Goal: Transaction & Acquisition: Purchase product/service

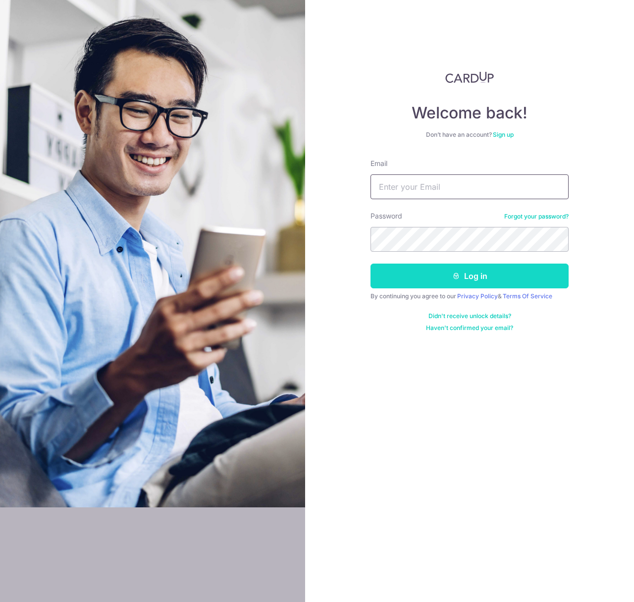
type input "billychan.ca@gmail.com"
click at [511, 270] on button "Log in" at bounding box center [469, 276] width 198 height 25
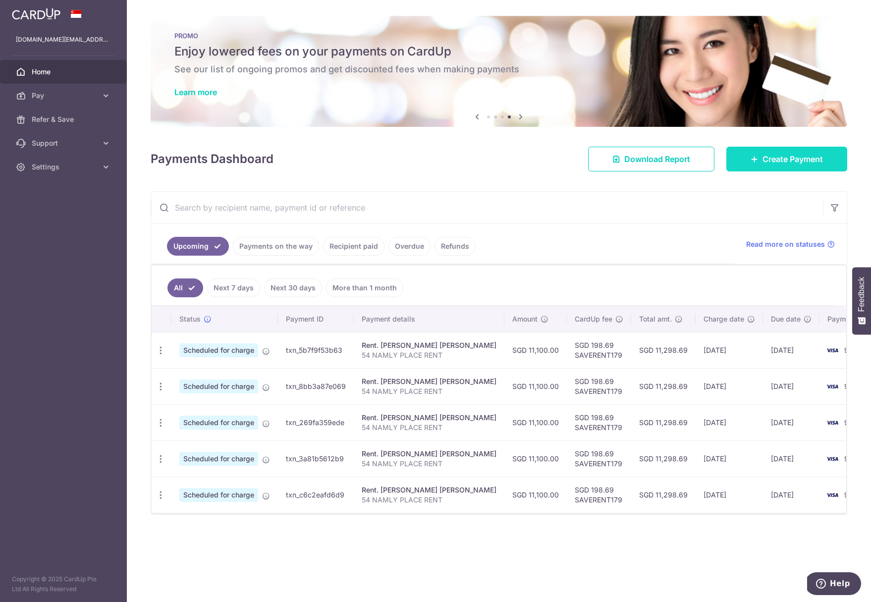
click at [633, 155] on link "Create Payment" at bounding box center [786, 159] width 121 height 25
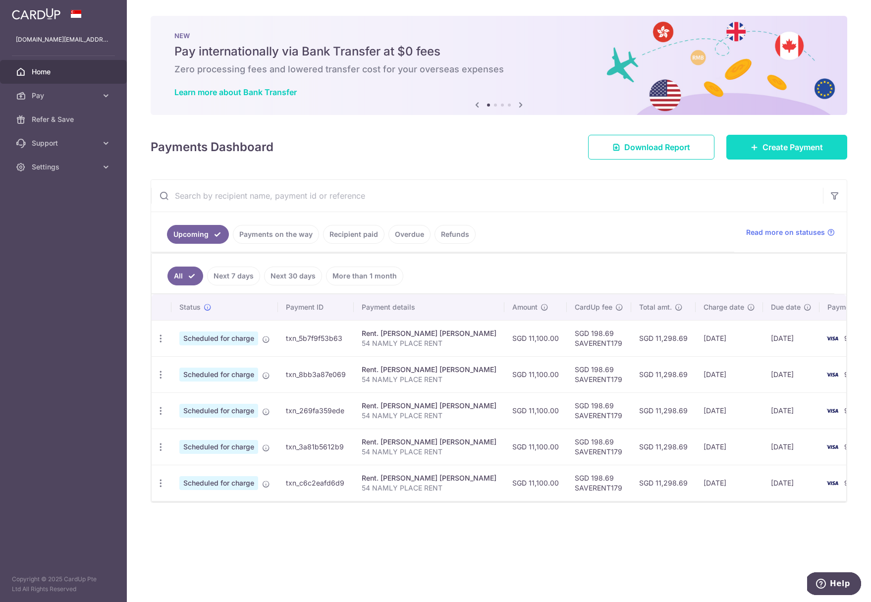
click at [633, 140] on link "Create Payment" at bounding box center [786, 147] width 121 height 25
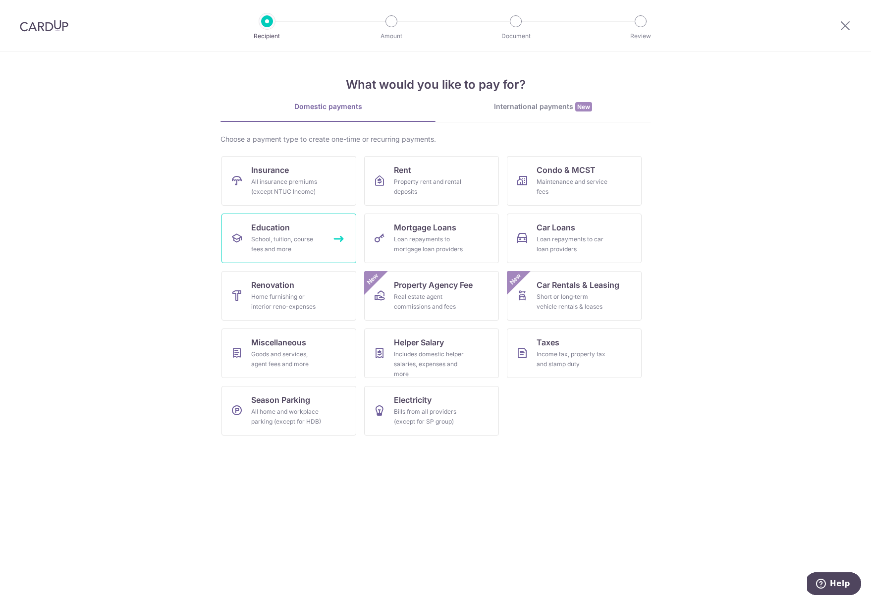
click at [322, 223] on link "Education School, tuition, course fees and more" at bounding box center [288, 238] width 135 height 50
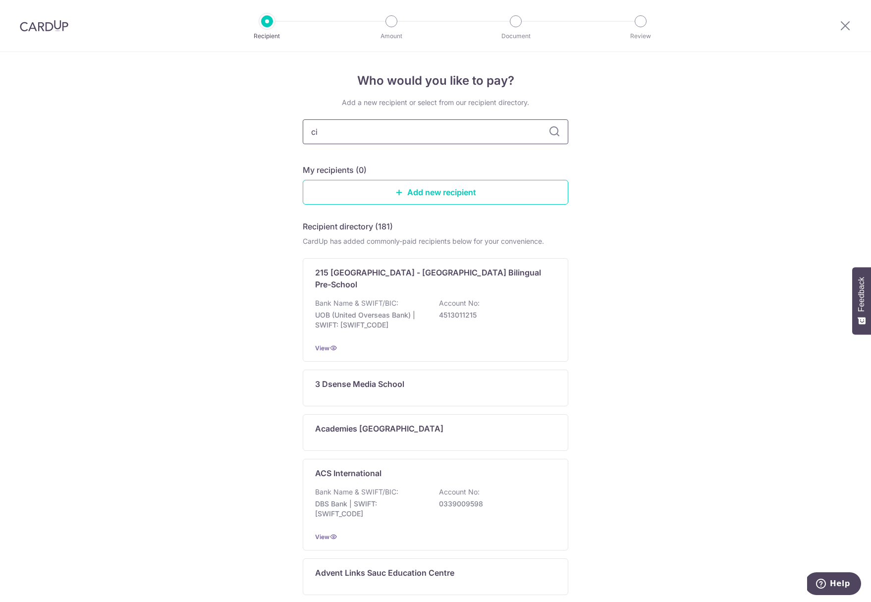
type input "cis"
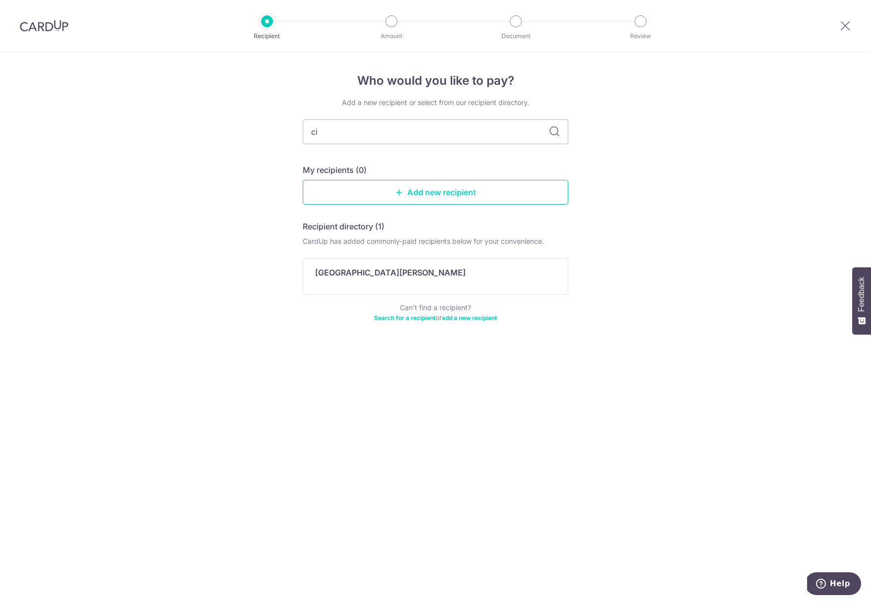
type input "c"
type input "canada"
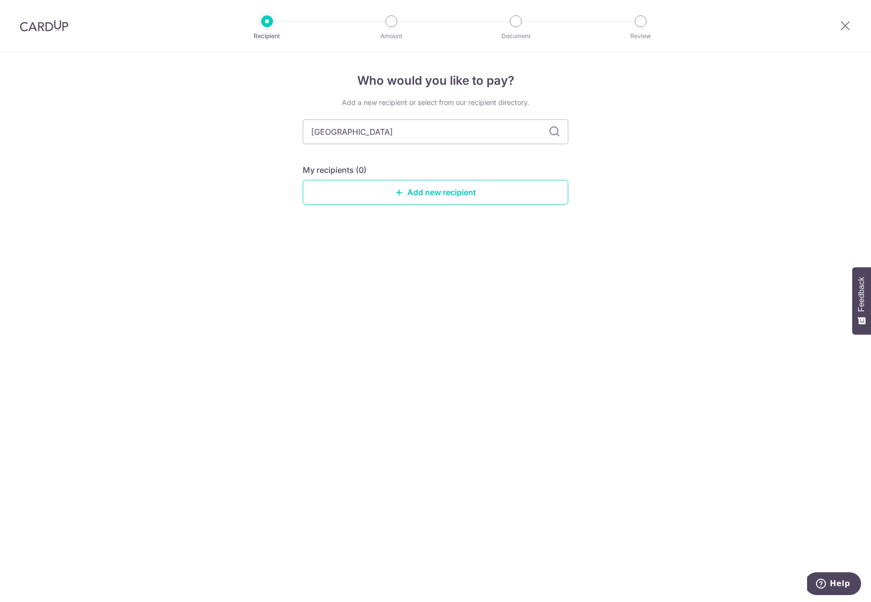
type input "canad"
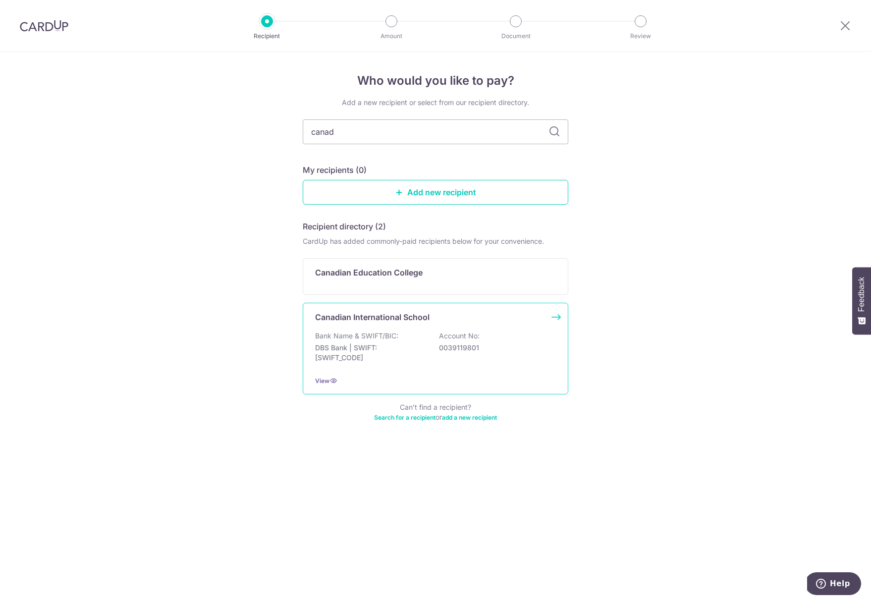
click at [368, 350] on p "DBS Bank | SWIFT: DBSSSGSGXXX" at bounding box center [370, 353] width 111 height 20
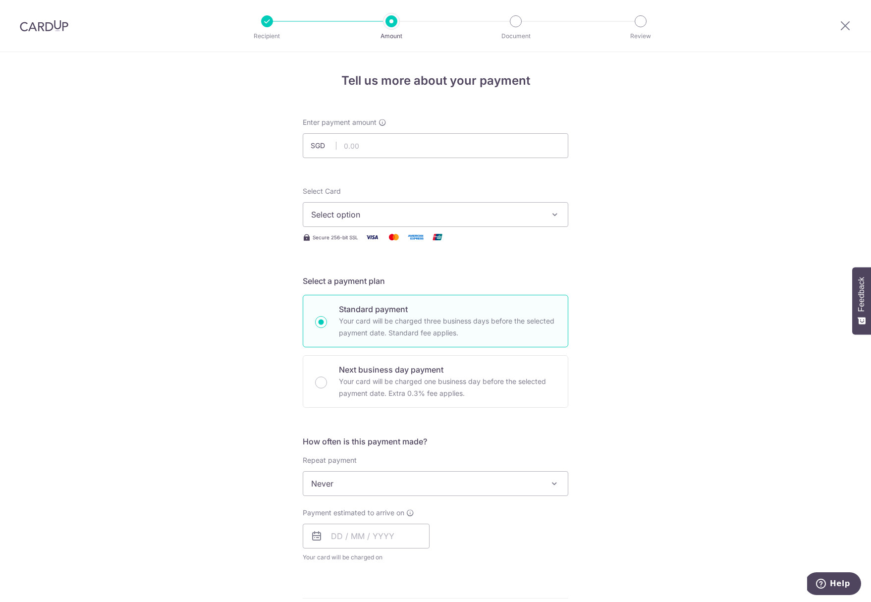
click at [481, 219] on span "Select option" at bounding box center [426, 215] width 231 height 12
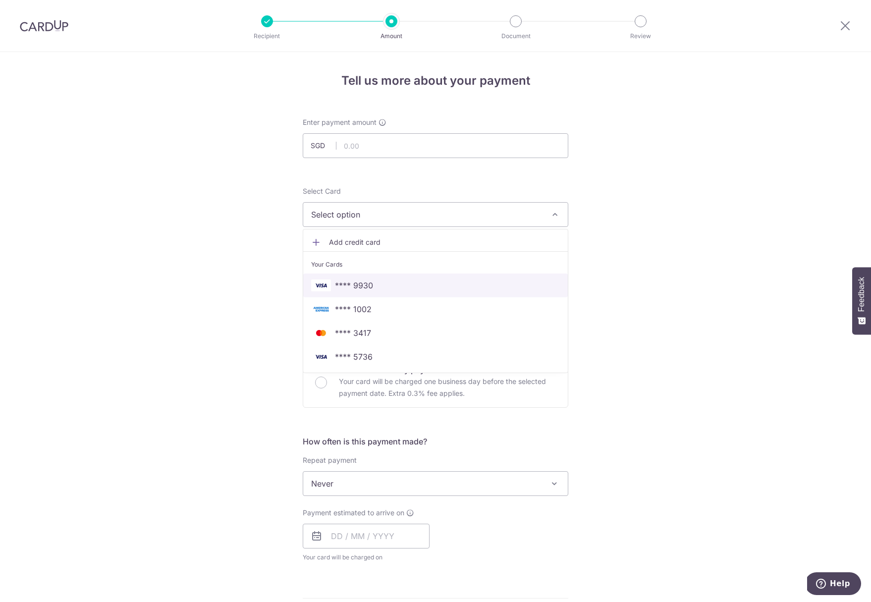
click at [429, 280] on span "**** 9930" at bounding box center [435, 285] width 249 height 12
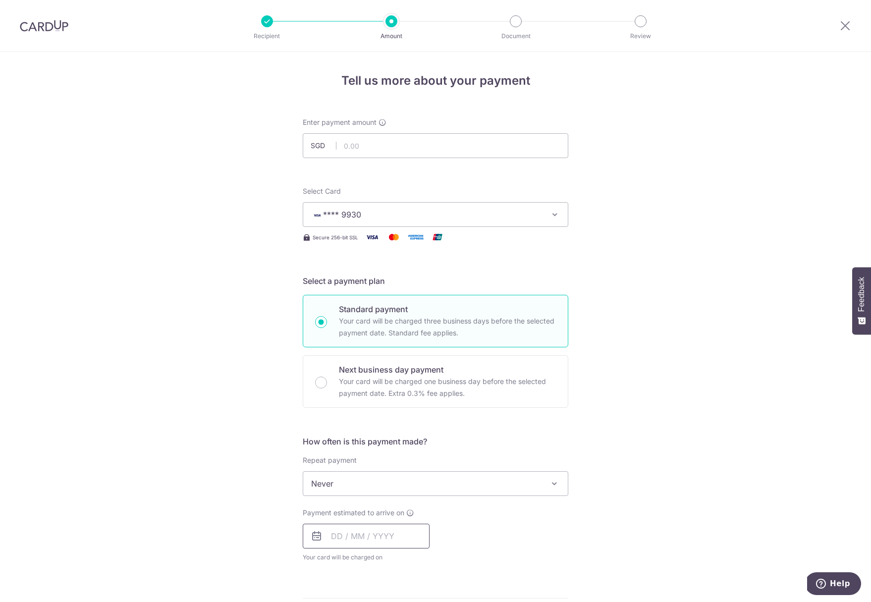
click at [365, 537] on input "text" at bounding box center [366, 536] width 127 height 25
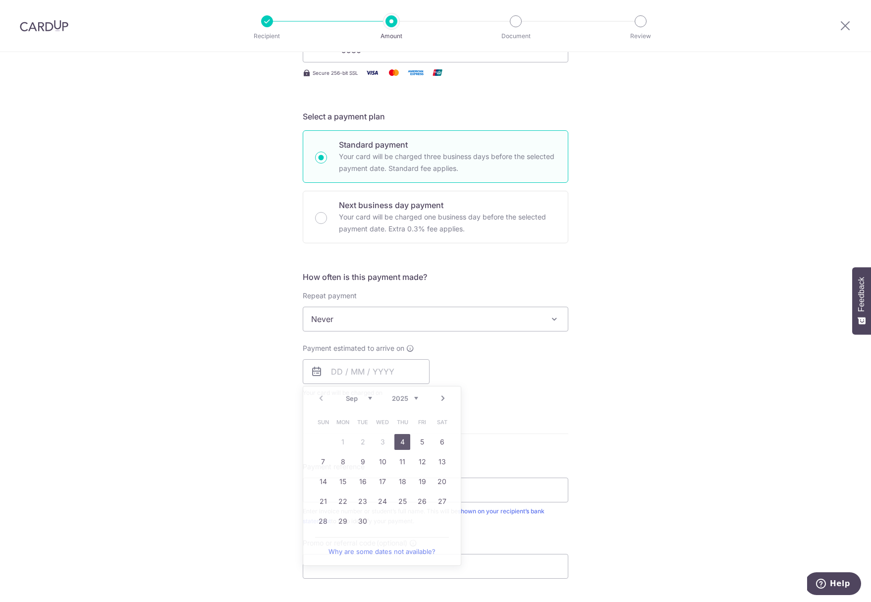
click at [748, 448] on div "Tell us more about your payment Enter payment amount SGD Select Card **** 9930 …" at bounding box center [435, 336] width 871 height 896
click at [398, 367] on input "text" at bounding box center [366, 371] width 127 height 25
click at [617, 384] on div "Tell us more about your payment Enter payment amount SGD Select Card **** 9930 …" at bounding box center [435, 336] width 871 height 896
click at [391, 369] on input "text" at bounding box center [366, 371] width 127 height 25
click at [505, 354] on div "Payment estimated to arrive on Prev Next Sep Oct Nov Dec 2025 2026 2027 2028 20…" at bounding box center [435, 370] width 277 height 54
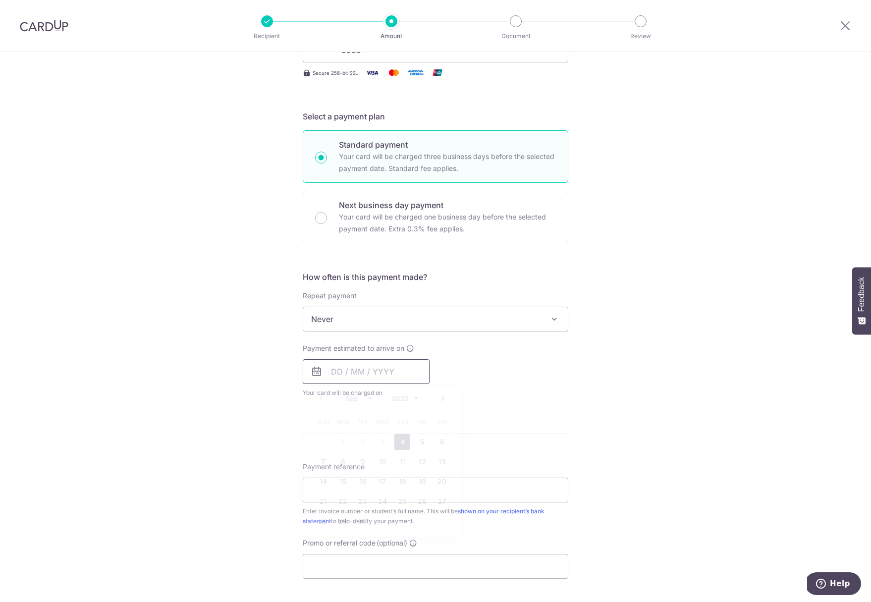
click at [373, 375] on input "text" at bounding box center [366, 371] width 127 height 25
click at [339, 485] on link "15" at bounding box center [343, 482] width 16 height 16
type input "15/09/2025"
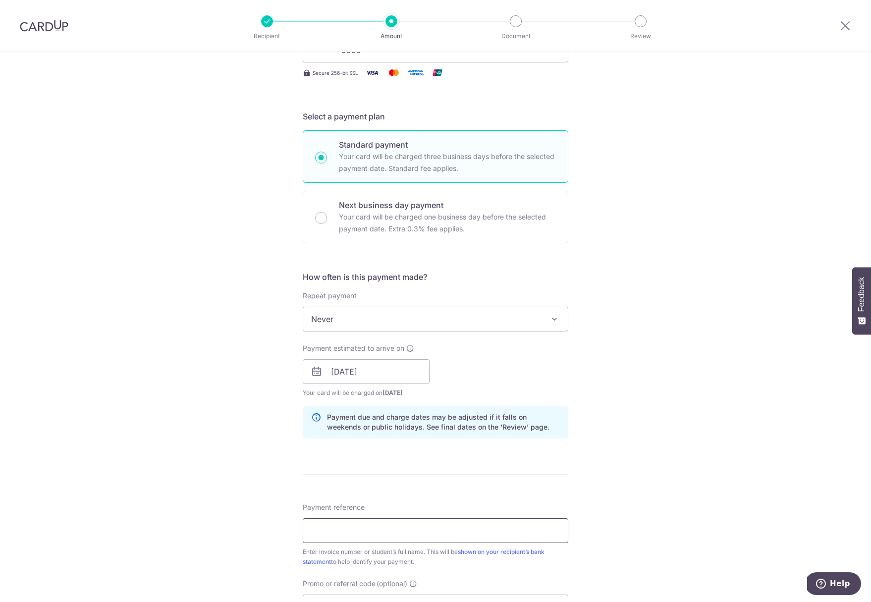
click at [362, 524] on input "Payment reference" at bounding box center [435, 530] width 265 height 25
paste input "IN226112198CIS"
type input "IN226112198CIS"
click at [580, 472] on div "Tell us more about your payment Enter payment amount SGD Select Card **** 9930 …" at bounding box center [435, 356] width 871 height 937
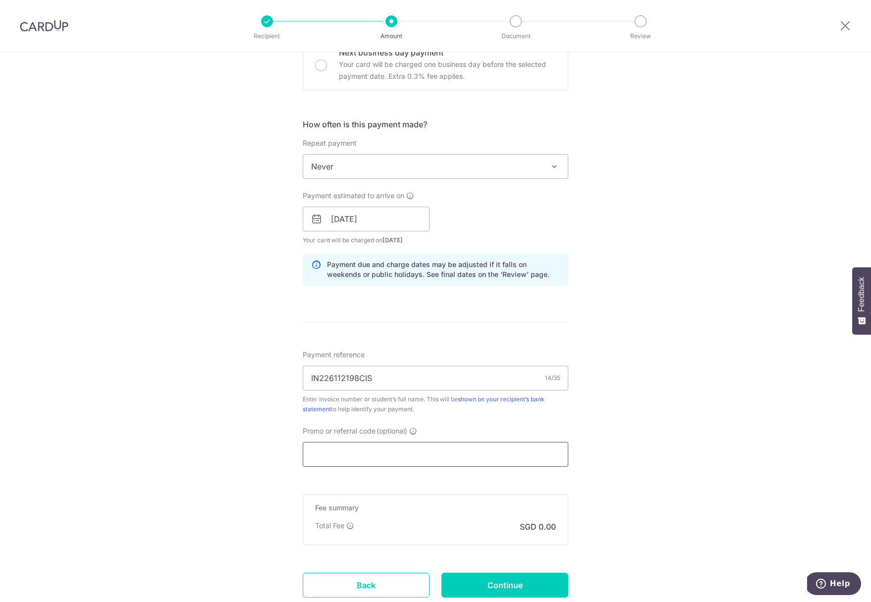
click at [512, 453] on input "Promo or referral code (optional)" at bounding box center [435, 454] width 265 height 25
paste input "OFF225"
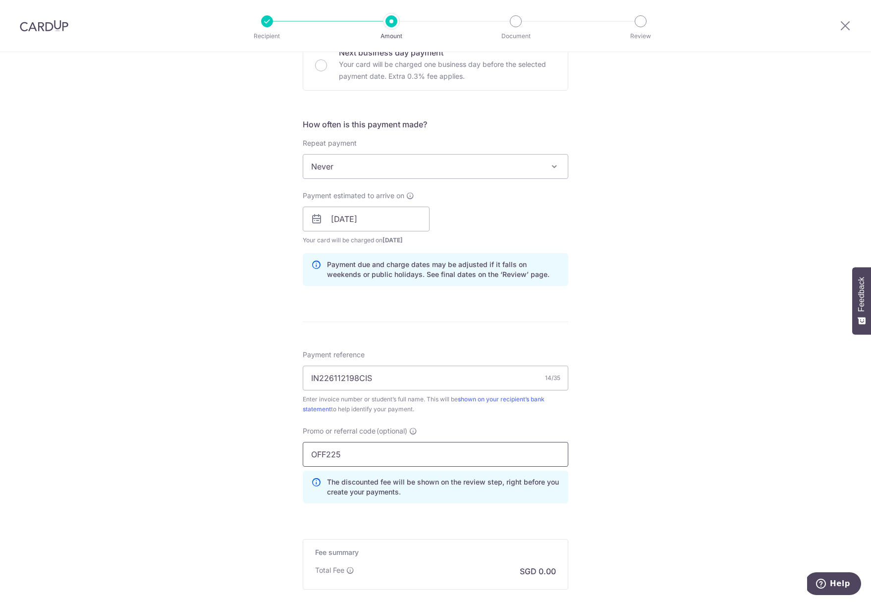
type input "OFF225"
click at [632, 410] on div "Tell us more about your payment Enter payment amount SGD Select Card **** 9930 …" at bounding box center [435, 225] width 871 height 981
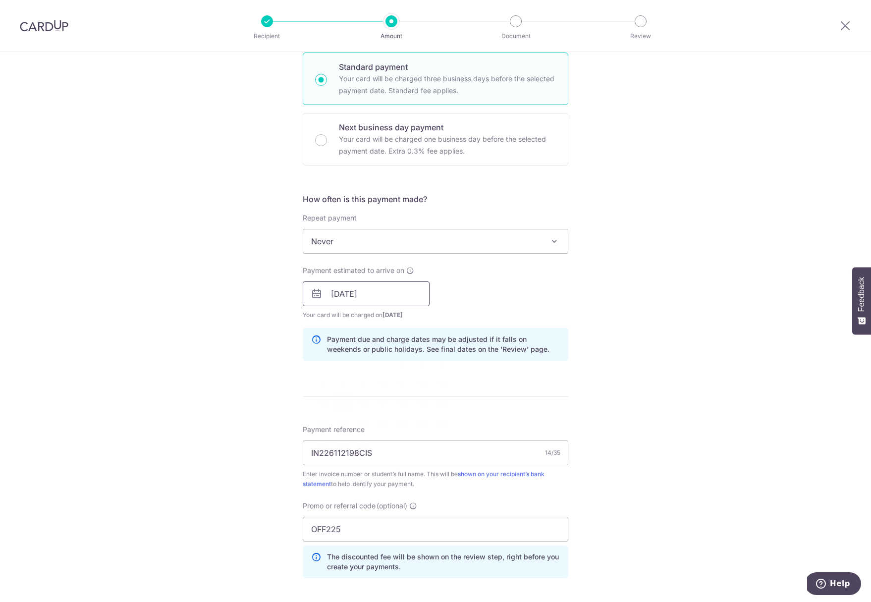
click at [377, 299] on input "15/09/2025" at bounding box center [366, 293] width 127 height 25
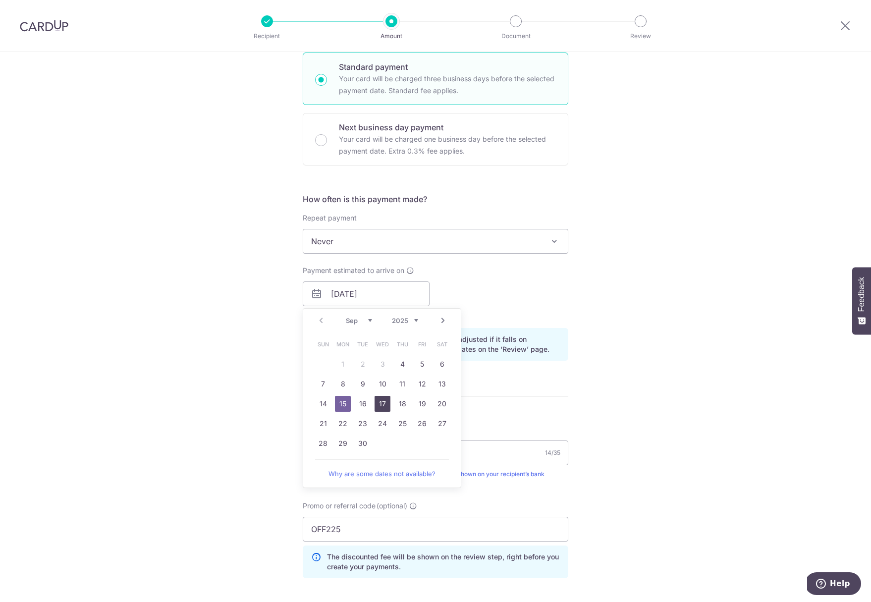
click at [381, 404] on link "17" at bounding box center [382, 404] width 16 height 16
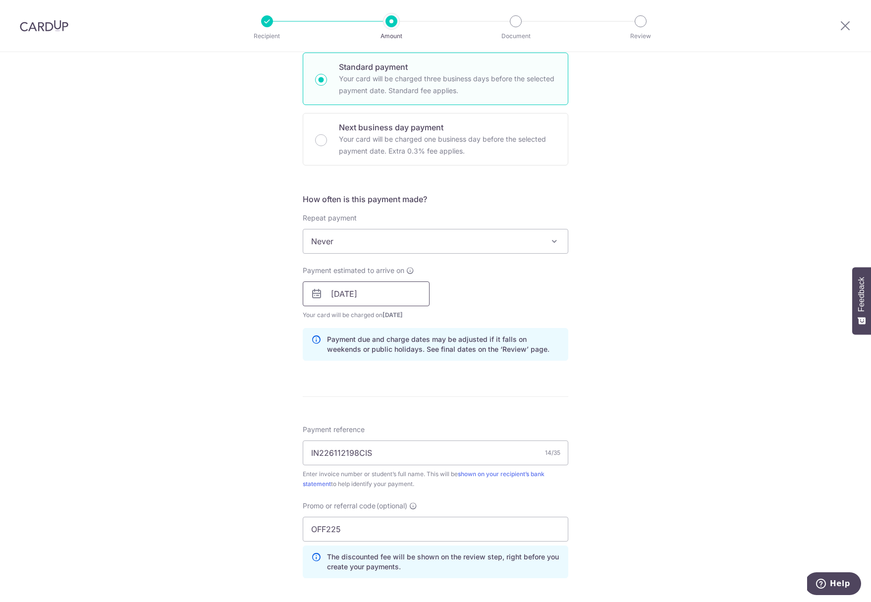
click at [397, 295] on input "17/09/2025" at bounding box center [366, 293] width 127 height 25
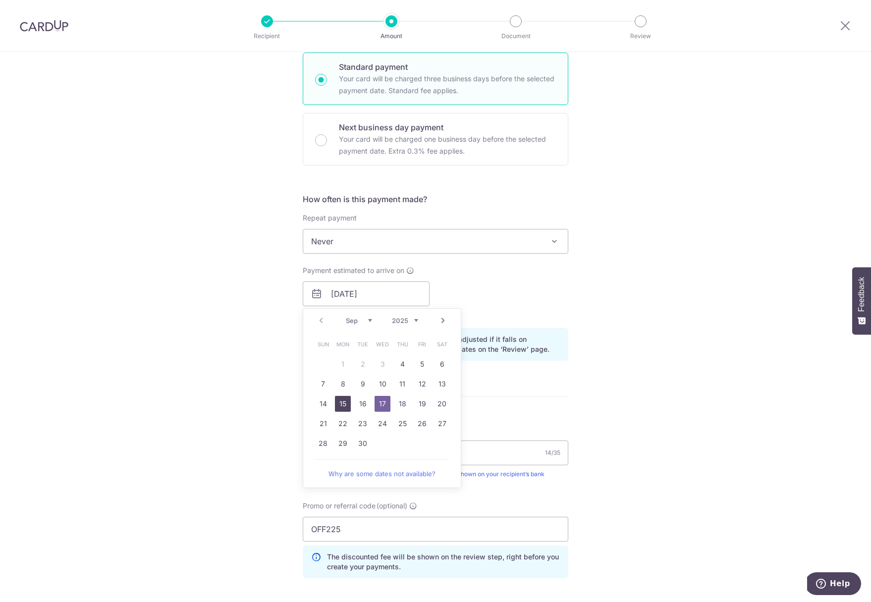
click at [346, 400] on link "15" at bounding box center [343, 404] width 16 height 16
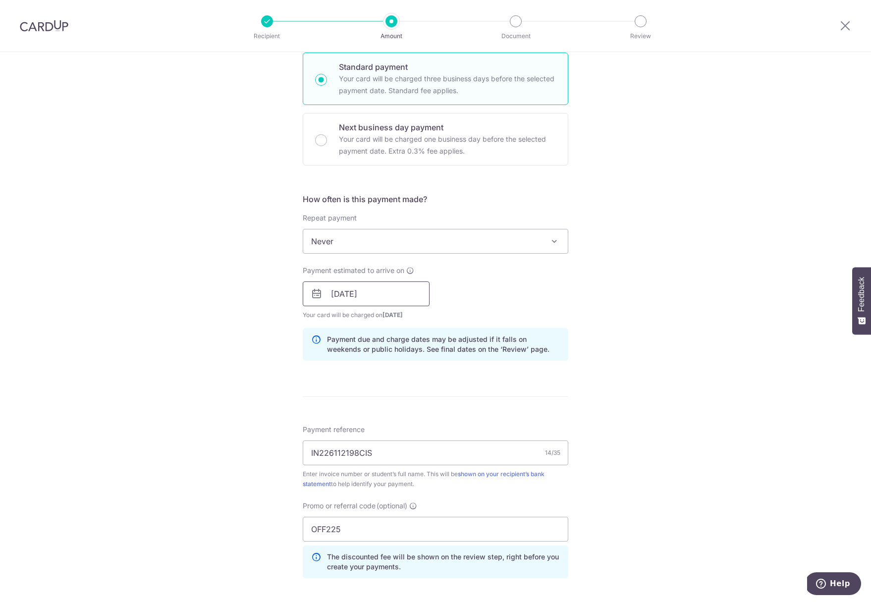
click at [369, 288] on input "15/09/2025" at bounding box center [366, 293] width 127 height 25
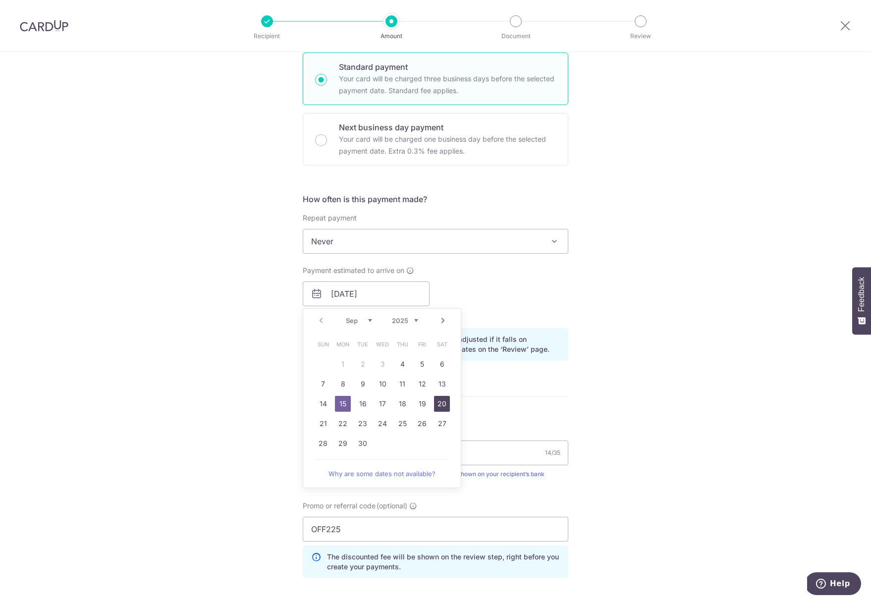
click at [441, 396] on link "20" at bounding box center [442, 404] width 16 height 16
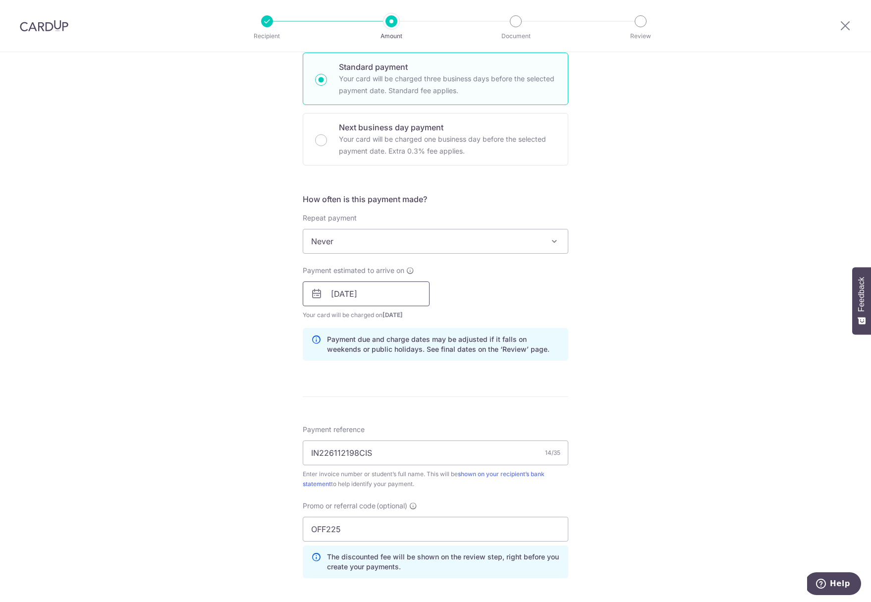
click at [386, 292] on input "20/09/2025" at bounding box center [366, 293] width 127 height 25
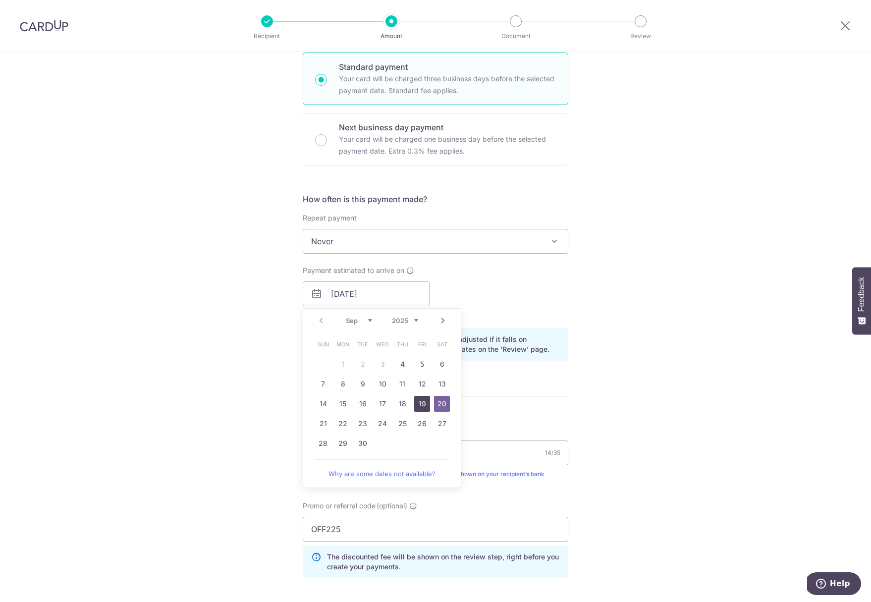
click at [416, 398] on link "19" at bounding box center [422, 404] width 16 height 16
type input "19/09/2025"
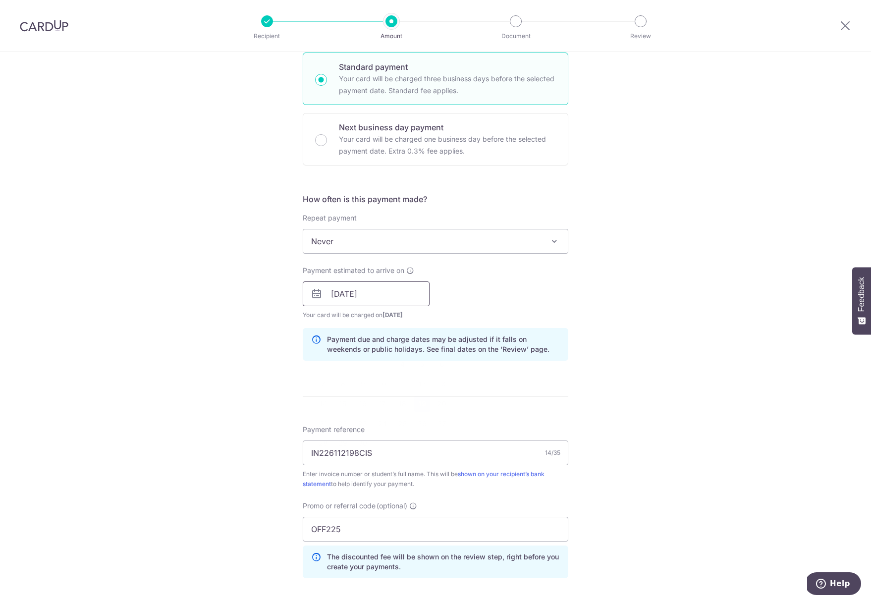
click at [388, 295] on input "19/09/2025" at bounding box center [366, 293] width 127 height 25
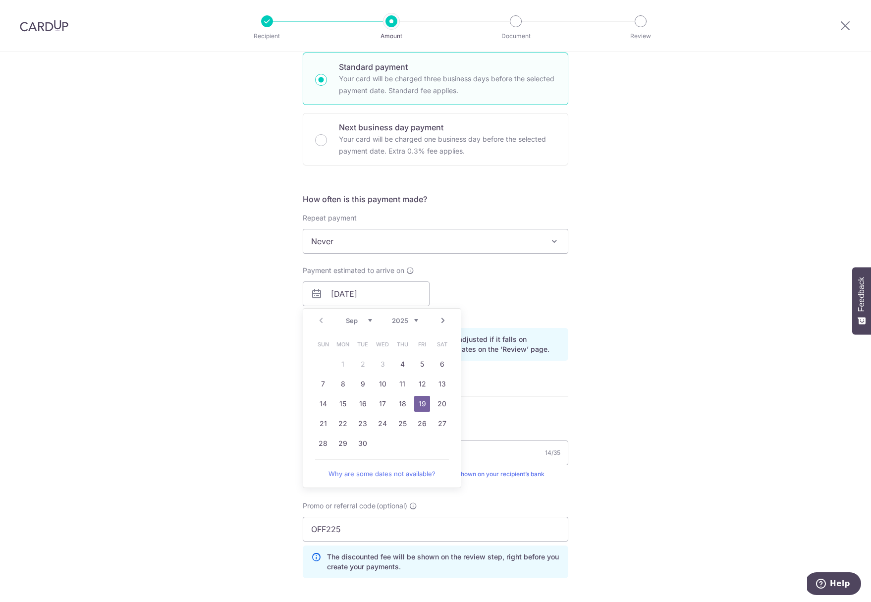
click at [544, 294] on div "Payment estimated to arrive on 19/09/2025 Prev Next Sep Oct Nov Dec 2025 2026 2…" at bounding box center [435, 292] width 277 height 54
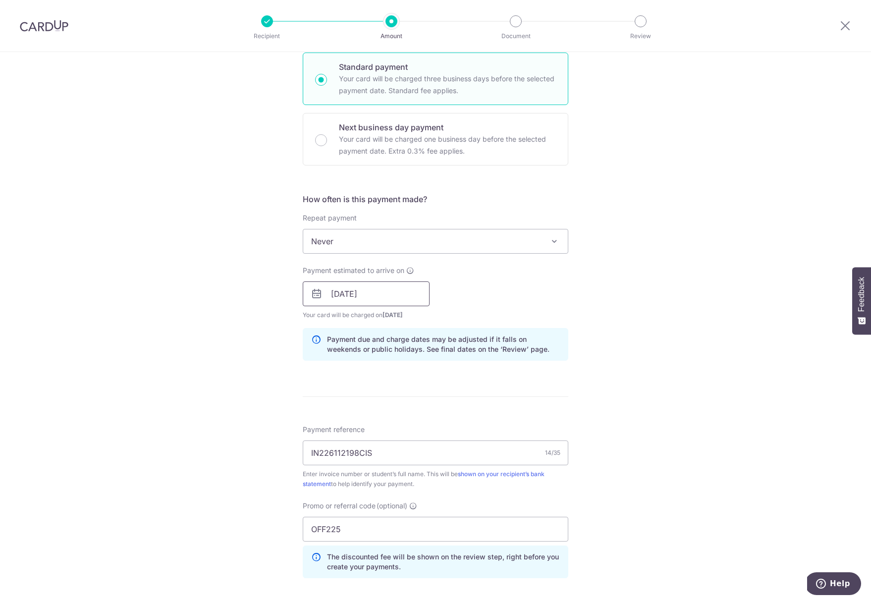
click at [406, 289] on input "19/09/2025" at bounding box center [366, 293] width 127 height 25
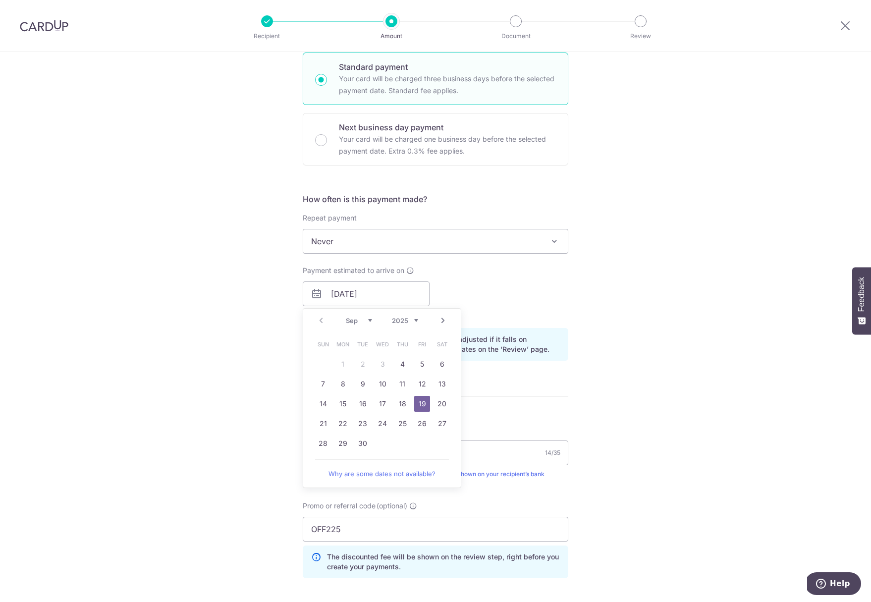
click at [482, 289] on div "Payment estimated to arrive on 19/09/2025 Prev Next Sep Oct Nov Dec 2025 2026 2…" at bounding box center [435, 292] width 277 height 54
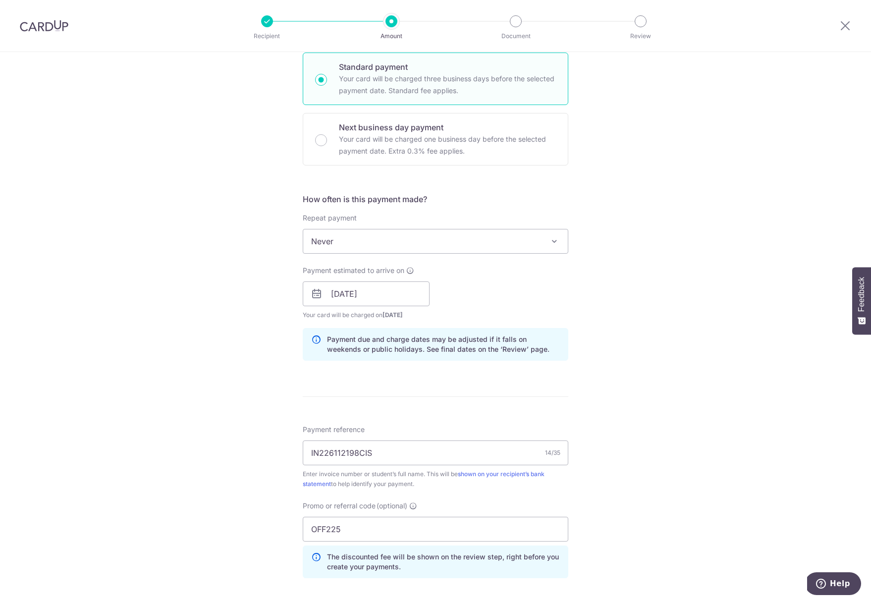
click at [500, 290] on div "Payment estimated to arrive on 19/09/2025 Prev Next Sep Oct Nov Dec 2025 2026 2…" at bounding box center [435, 292] width 277 height 54
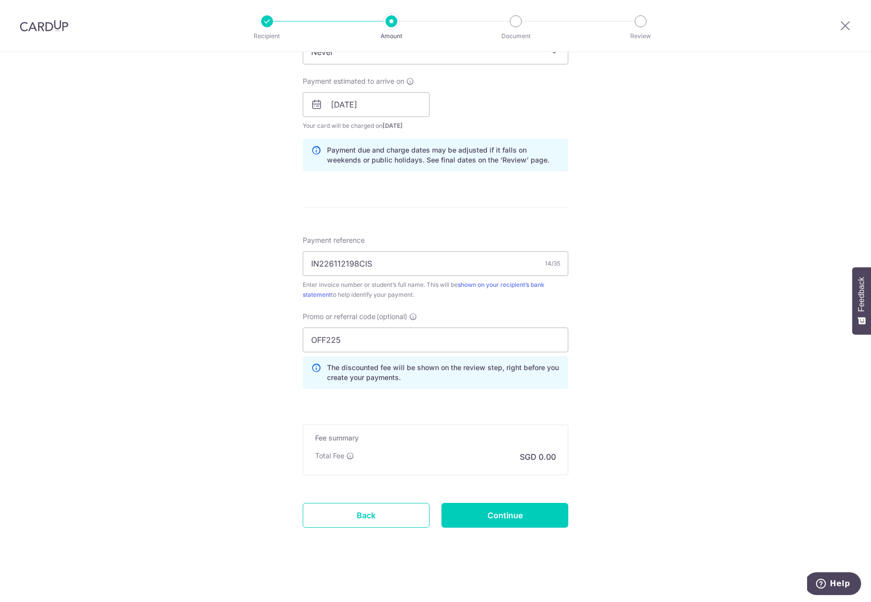
click at [477, 458] on div "Total Fee SGD 0.00" at bounding box center [435, 457] width 241 height 12
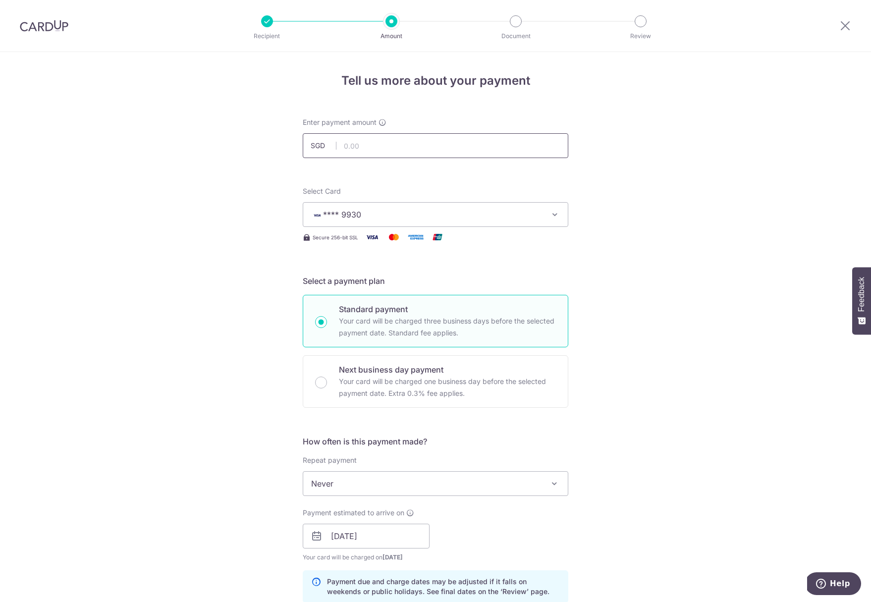
click at [384, 140] on input "text" at bounding box center [435, 145] width 265 height 25
click at [665, 112] on div "Tell us more about your payment Enter payment amount SGD 210 Select Card **** 9…" at bounding box center [435, 542] width 871 height 981
type input "210.00"
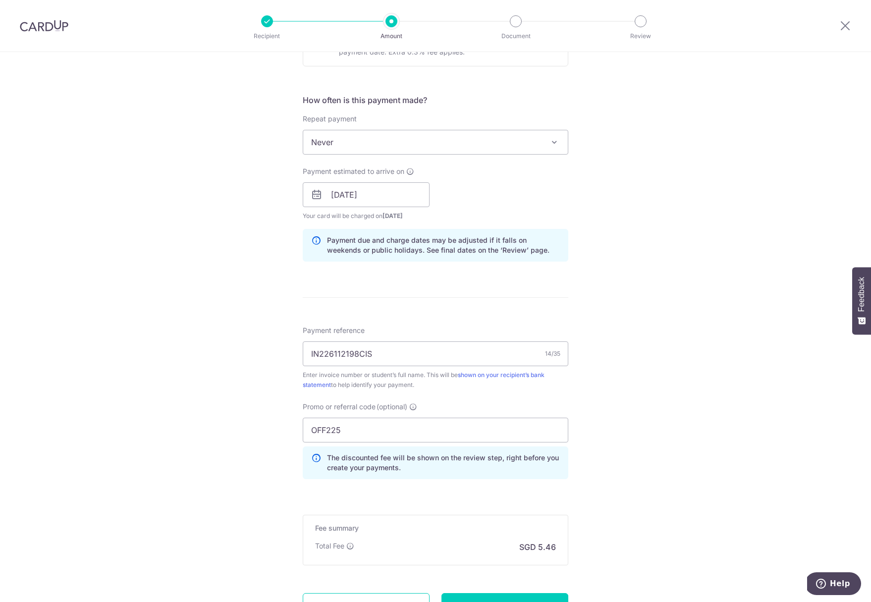
scroll to position [431, 0]
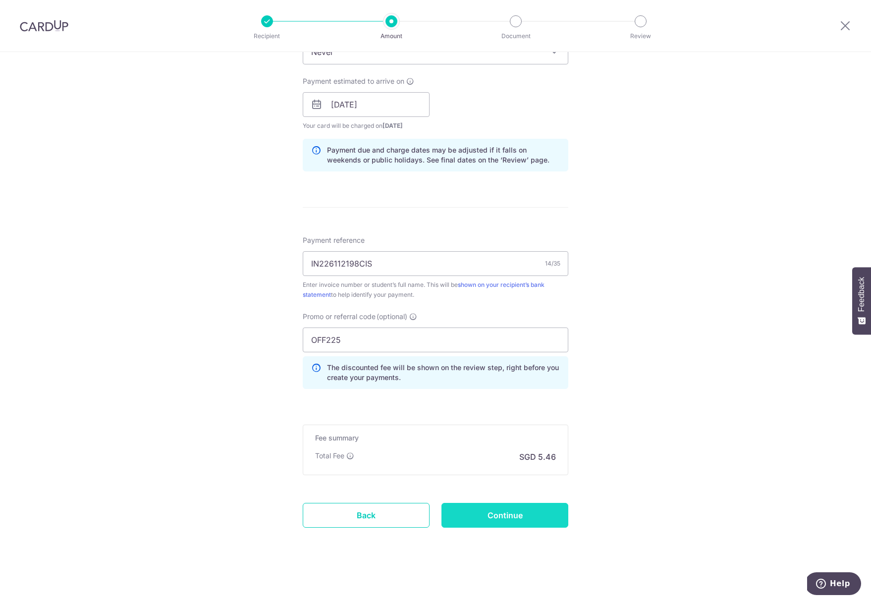
click at [496, 515] on input "Continue" at bounding box center [504, 515] width 127 height 25
type input "Create Schedule"
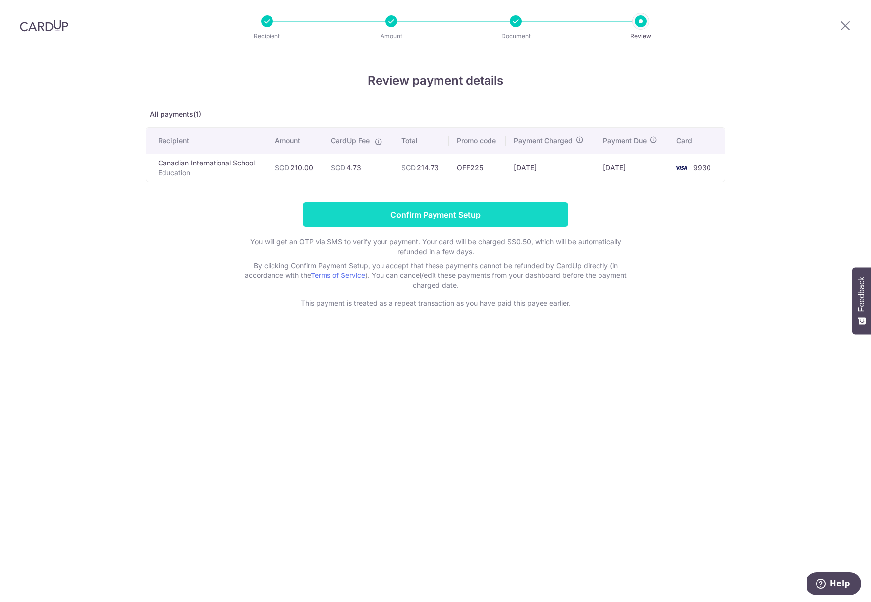
click at [409, 213] on input "Confirm Payment Setup" at bounding box center [435, 214] width 265 height 25
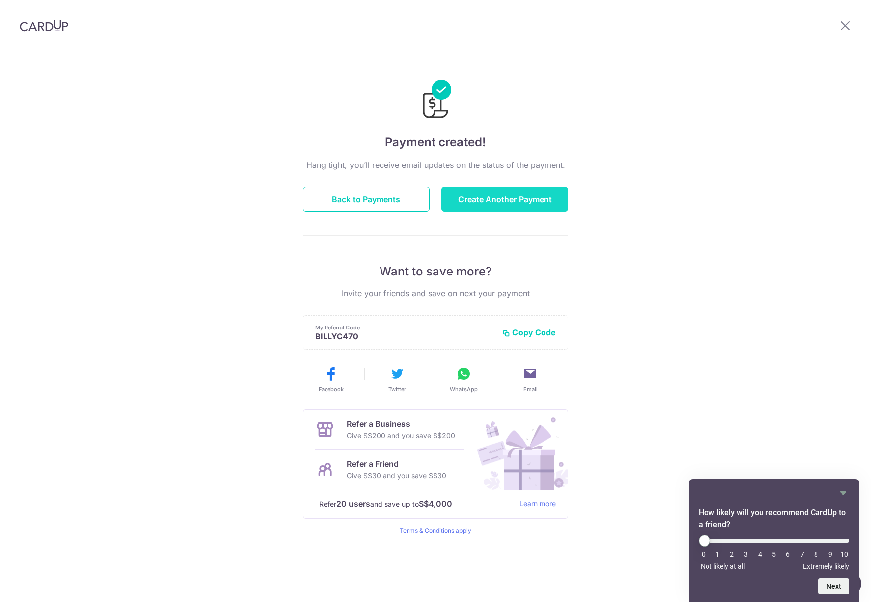
click at [482, 199] on button "Create Another Payment" at bounding box center [504, 199] width 127 height 25
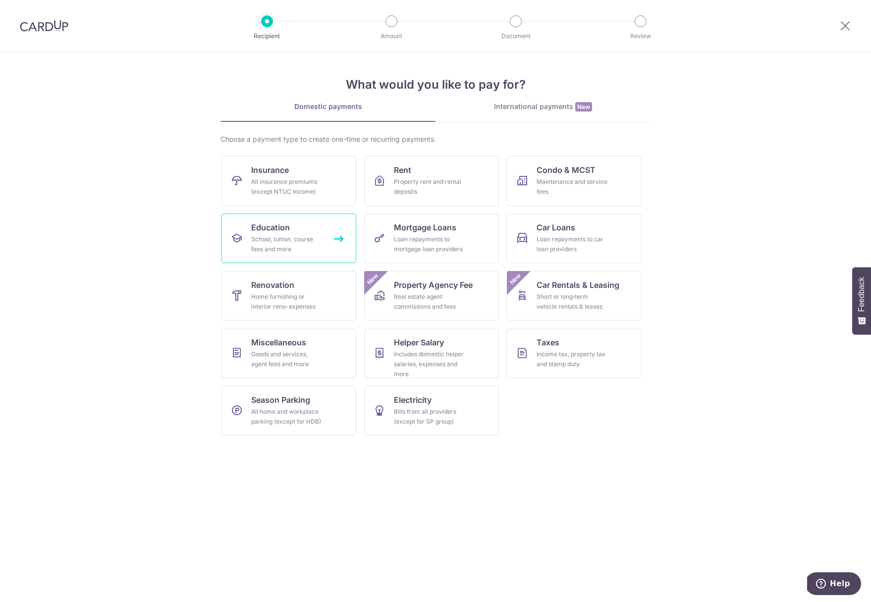
click at [304, 255] on link "Education School, tuition, course fees and more" at bounding box center [288, 238] width 135 height 50
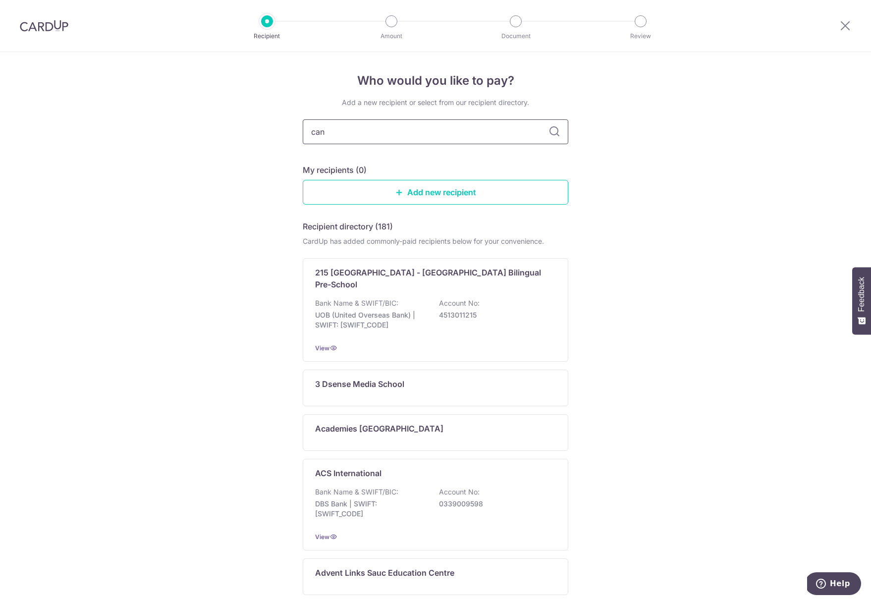
type input "cana"
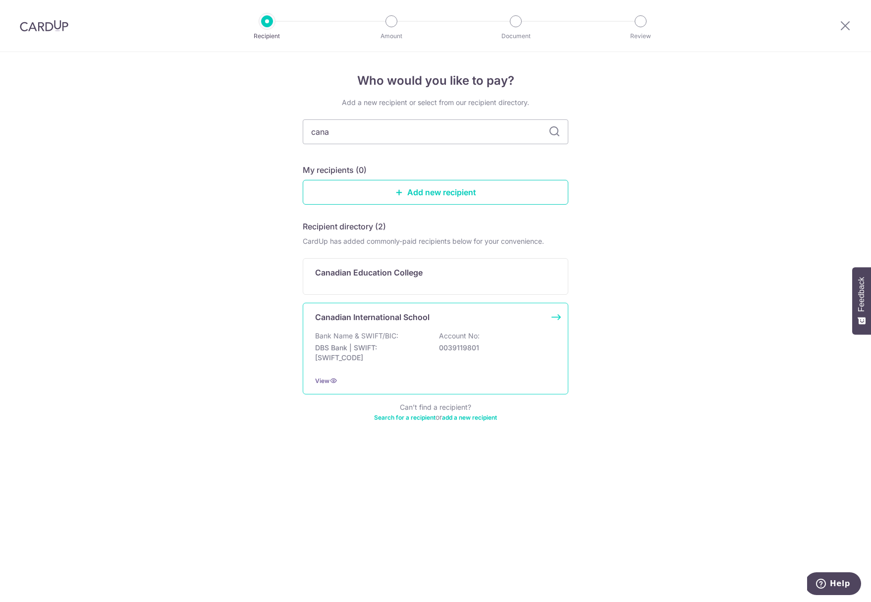
click at [406, 358] on p "DBS Bank | SWIFT: DBSSSGSGXXX" at bounding box center [370, 353] width 111 height 20
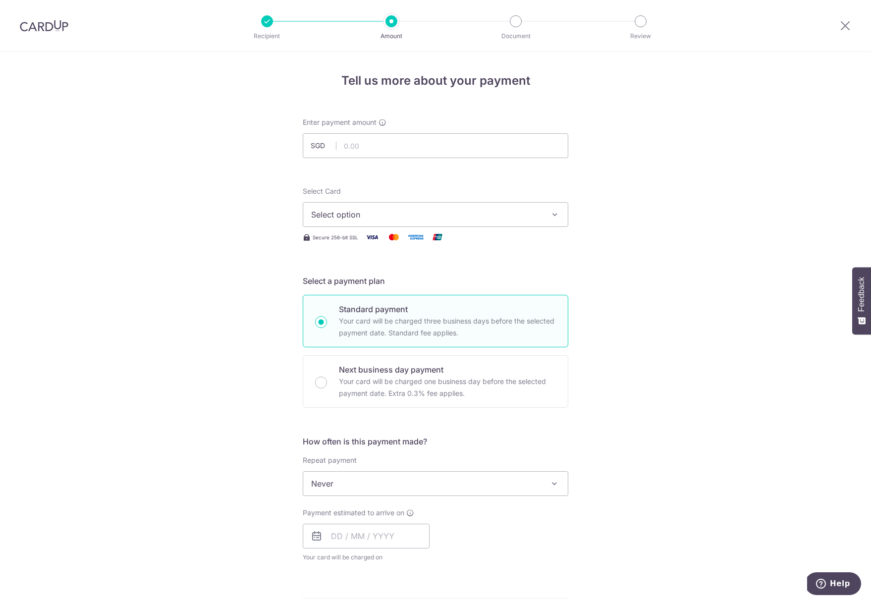
click at [729, 285] on div "Tell us more about your payment Enter payment amount SGD Select Card Select opt…" at bounding box center [435, 500] width 871 height 896
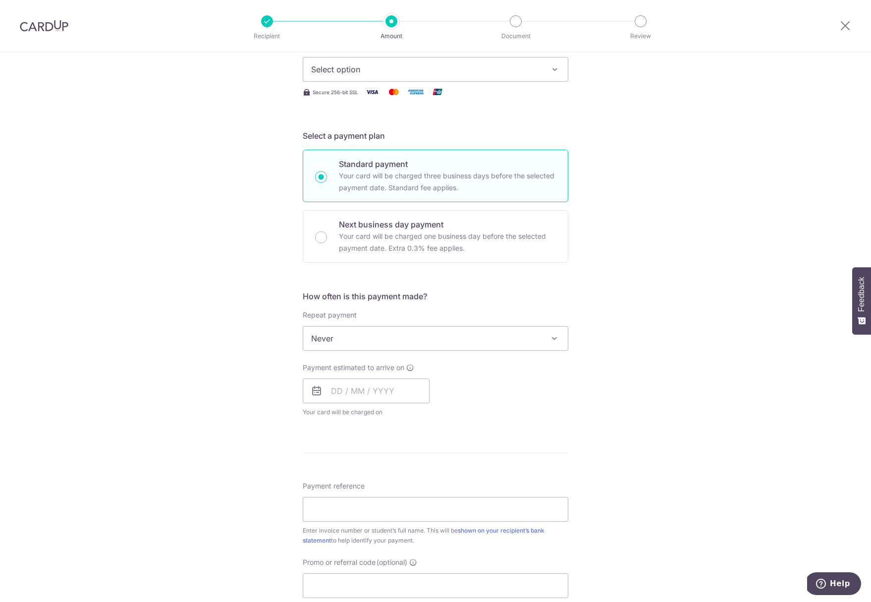
scroll to position [179, 0]
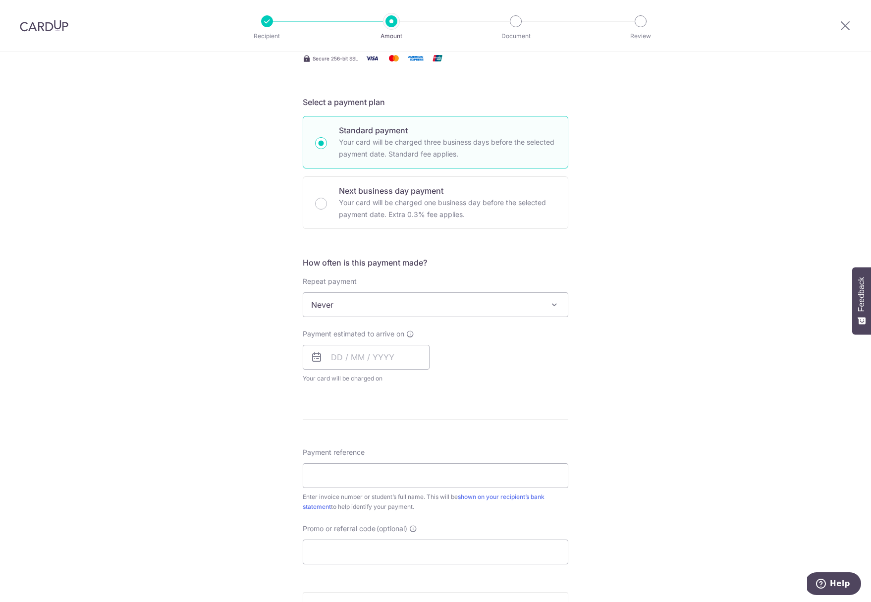
click at [503, 295] on span "Never" at bounding box center [435, 305] width 264 height 24
click at [655, 261] on div "Tell us more about your payment Enter payment amount SGD Select Card Select opt…" at bounding box center [435, 321] width 871 height 896
click at [323, 357] on input "text" at bounding box center [366, 357] width 127 height 25
click at [590, 381] on div "Tell us more about your payment Enter payment amount SGD Select Card Select opt…" at bounding box center [435, 321] width 871 height 896
click at [405, 365] on input "text" at bounding box center [366, 357] width 127 height 25
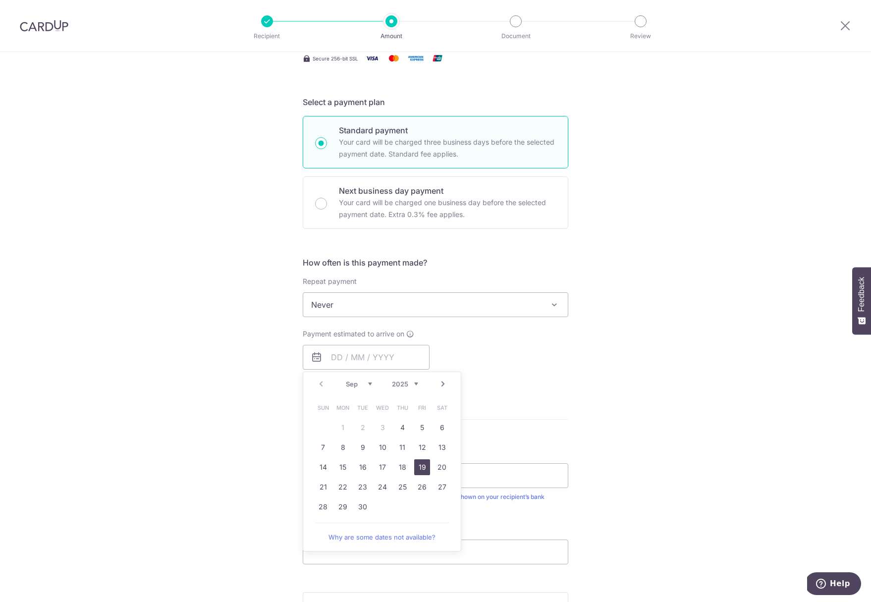
click at [423, 467] on link "19" at bounding box center [422, 467] width 16 height 16
type input "19/09/2025"
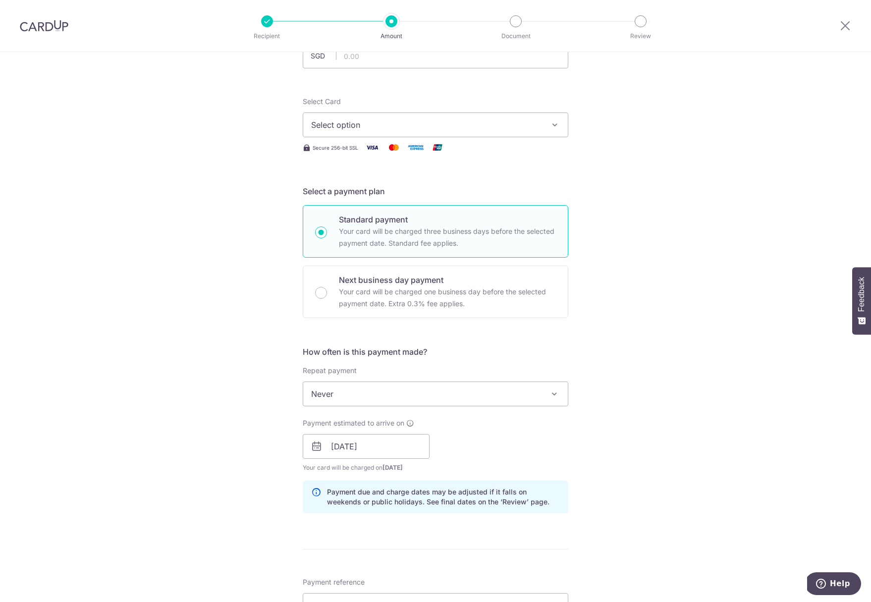
scroll to position [55, 0]
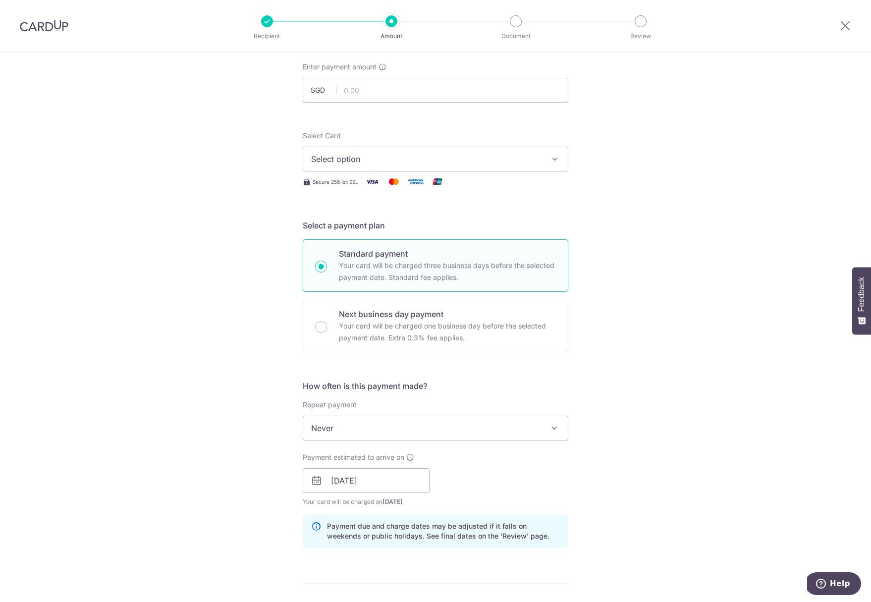
click at [476, 155] on span "Select option" at bounding box center [426, 159] width 231 height 12
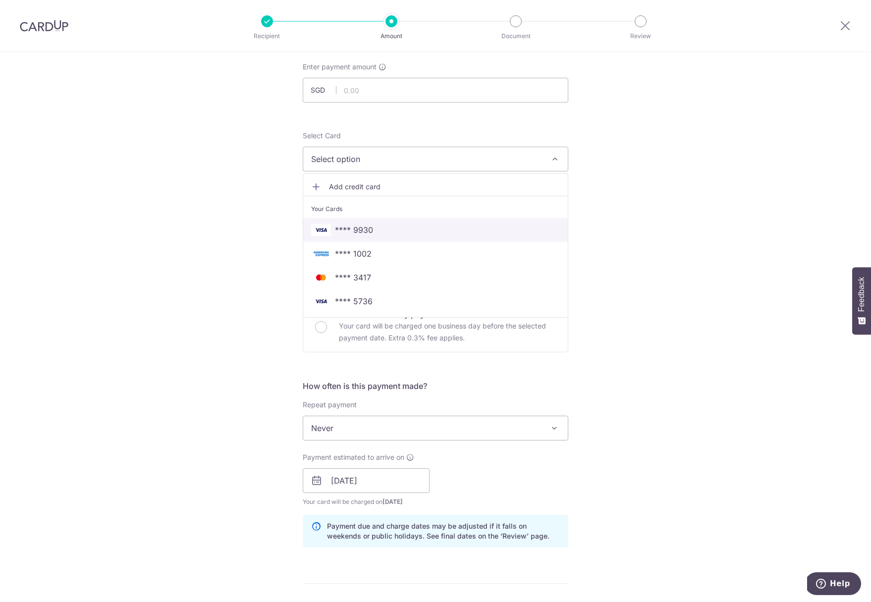
click at [396, 226] on span "**** 9930" at bounding box center [435, 230] width 249 height 12
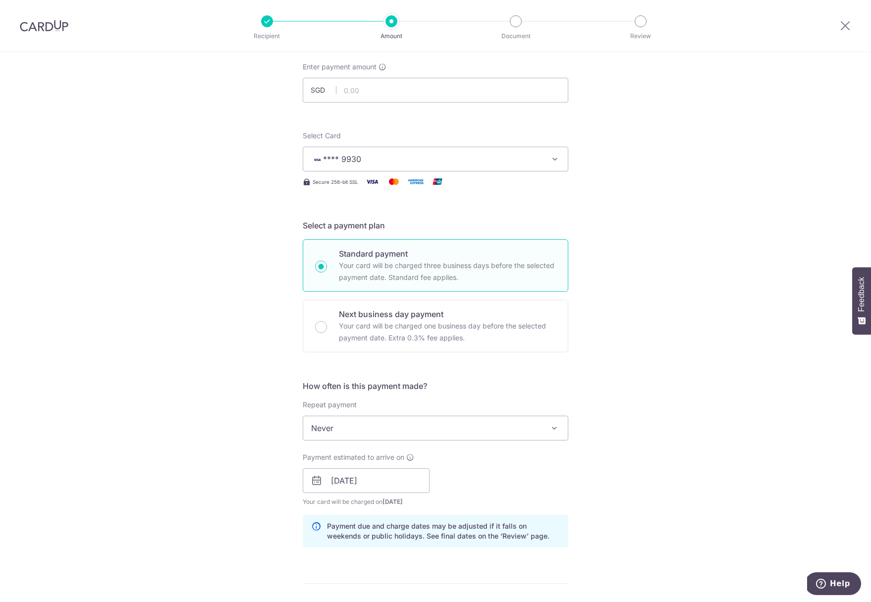
click at [638, 258] on div "Tell us more about your payment Enter payment amount SGD Select Card **** 9930 …" at bounding box center [435, 465] width 871 height 937
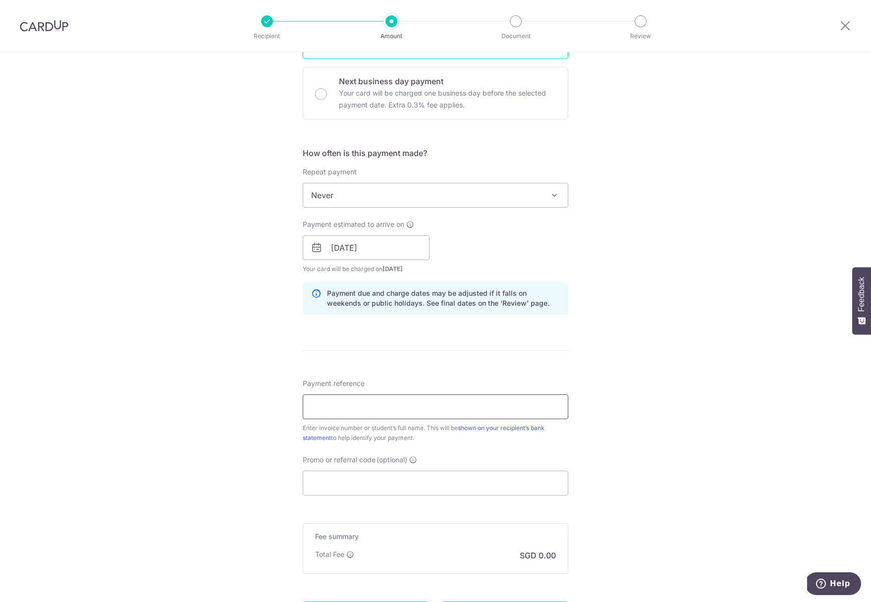
click at [401, 413] on input "Payment reference" at bounding box center [435, 406] width 265 height 25
paste input "IN226112364CIS"
type input "IN226112364CIS"
click at [469, 489] on input "Promo or referral code (optional)" at bounding box center [435, 483] width 265 height 25
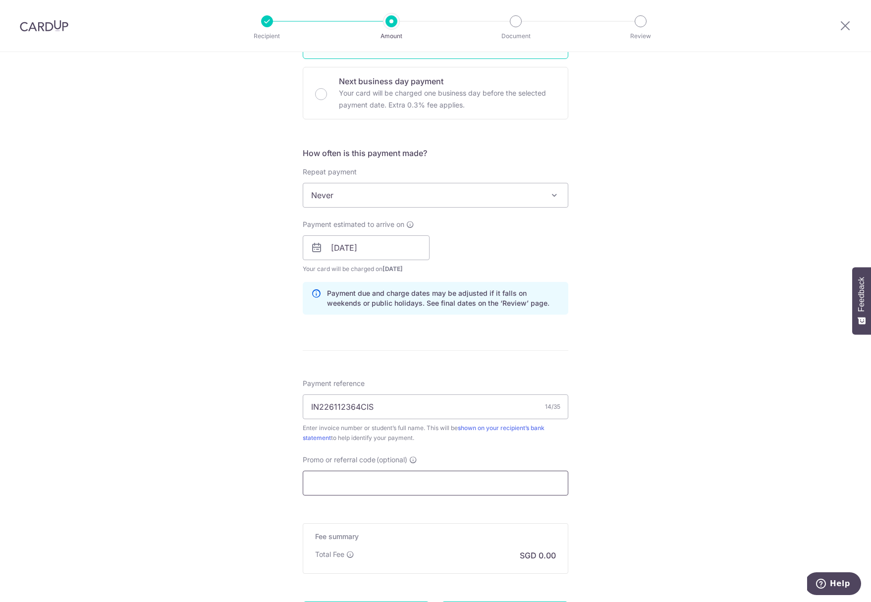
click at [469, 489] on input "Promo or referral code (optional)" at bounding box center [435, 483] width 265 height 25
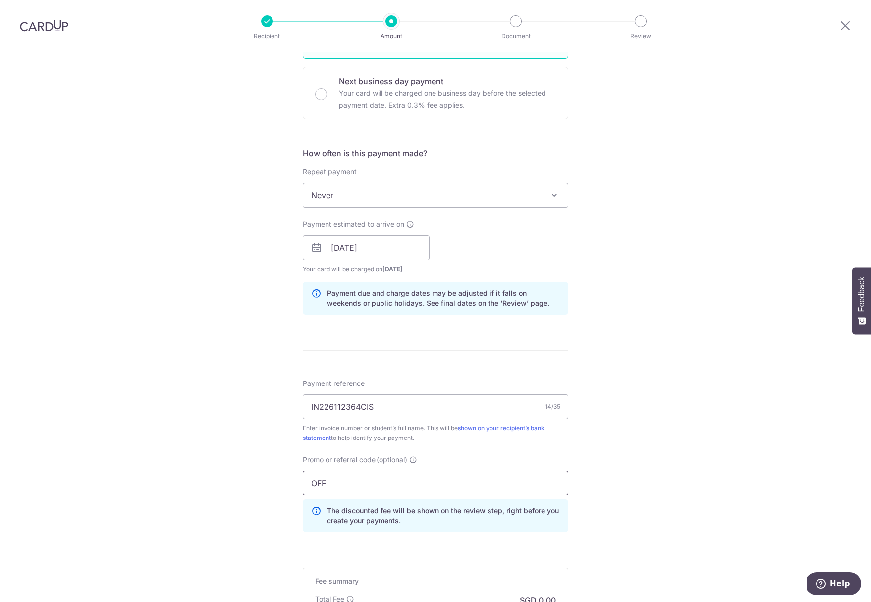
paste input "225"
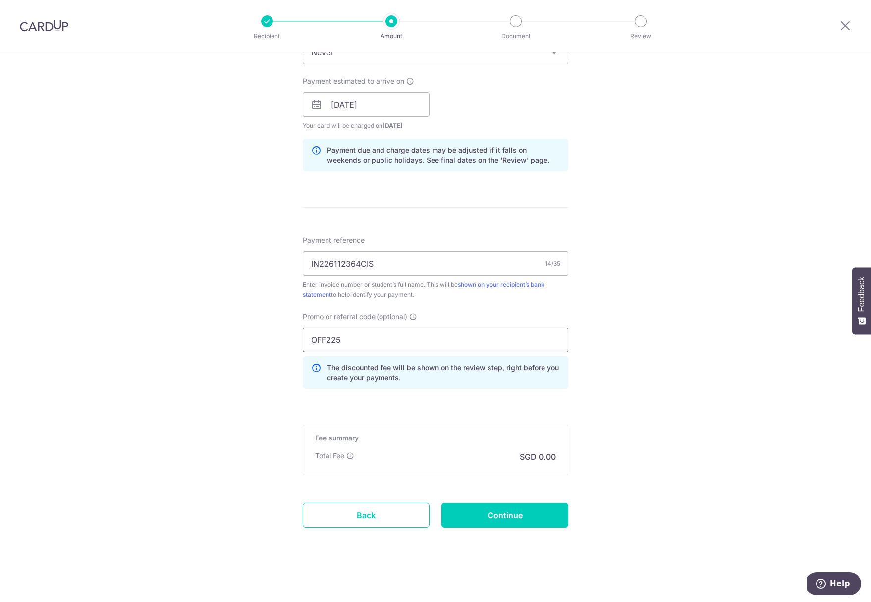
scroll to position [428, 0]
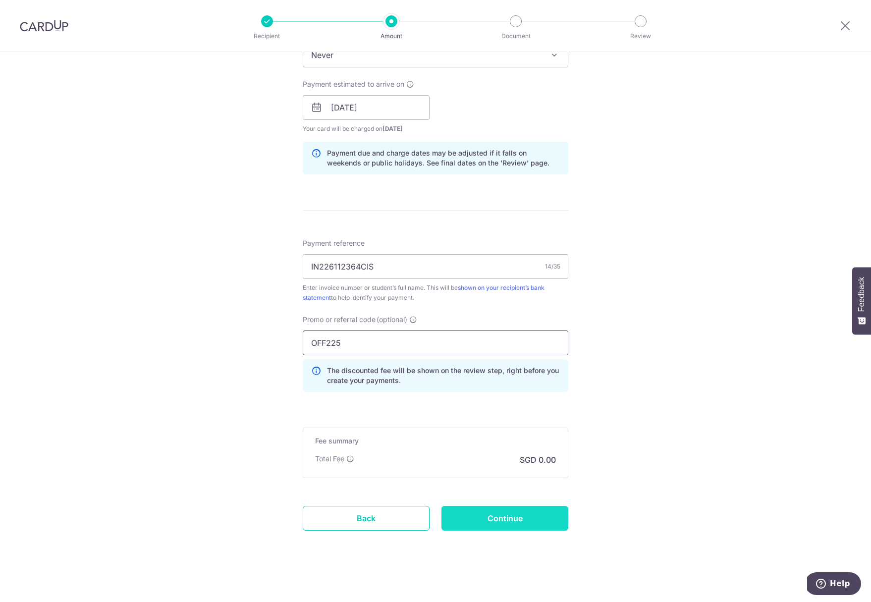
type input "OFF225"
click at [502, 520] on input "Continue" at bounding box center [504, 518] width 127 height 25
type input "Create Schedule"
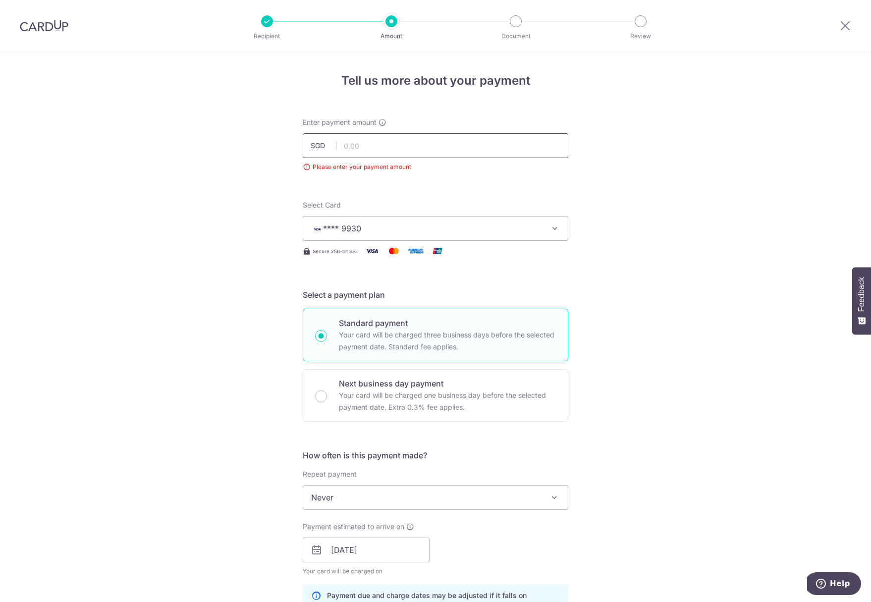
click at [430, 143] on input "text" at bounding box center [435, 145] width 265 height 25
click at [610, 281] on div "Tell us more about your payment Enter payment amount SGD 252 Please enter your …" at bounding box center [435, 549] width 871 height 995
type input "252.00"
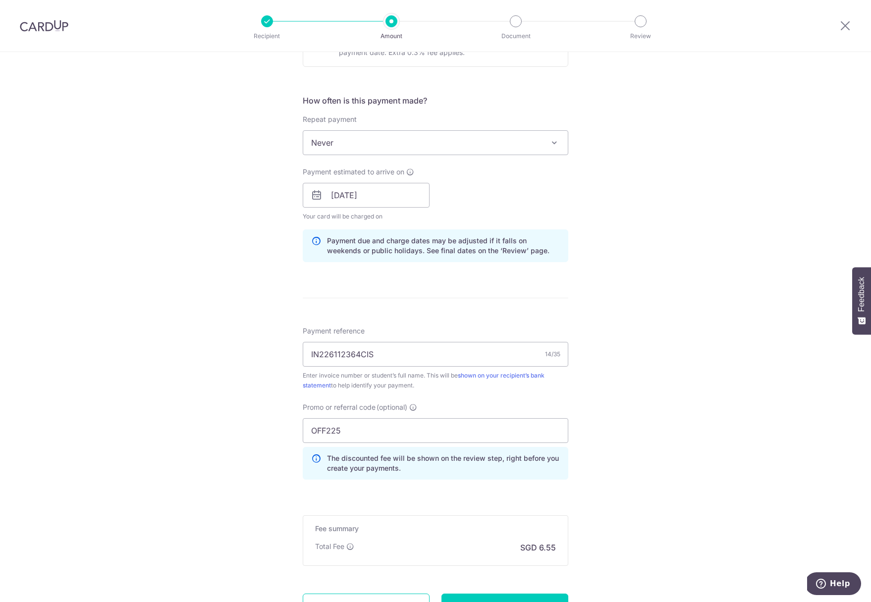
scroll to position [445, 0]
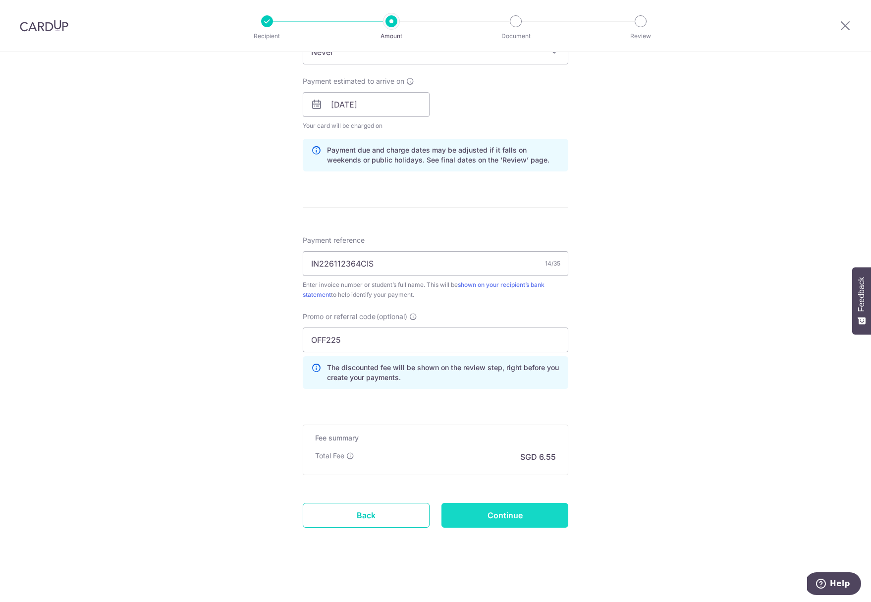
click at [511, 504] on input "Continue" at bounding box center [504, 515] width 127 height 25
type input "Create Schedule"
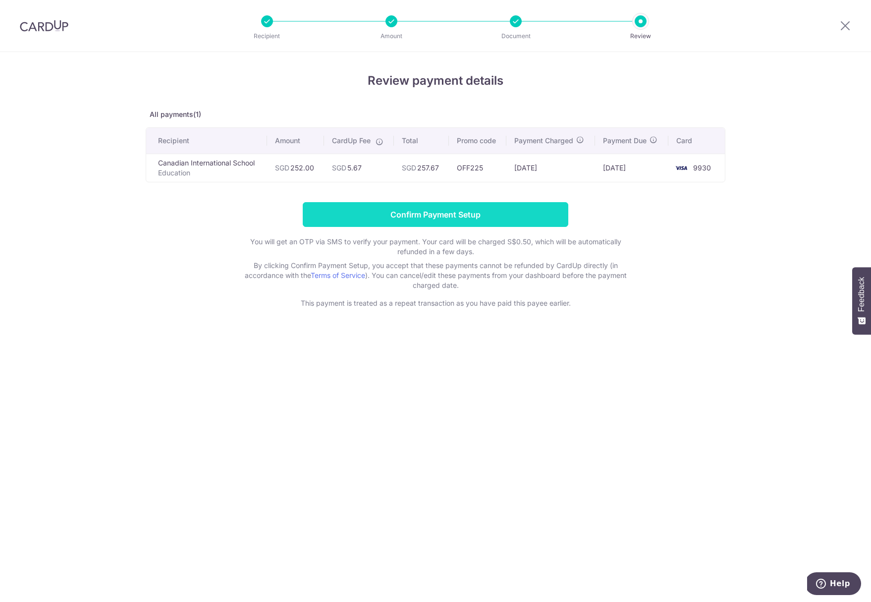
click at [473, 203] on input "Confirm Payment Setup" at bounding box center [435, 214] width 265 height 25
